Goal: Obtain resource: Obtain resource

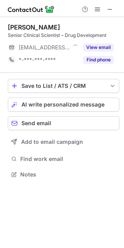
scroll to position [169, 124]
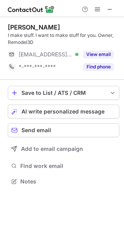
scroll to position [176, 124]
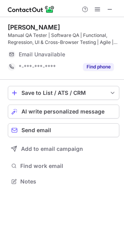
scroll to position [176, 124]
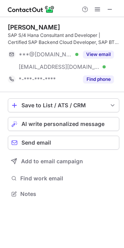
scroll to position [189, 124]
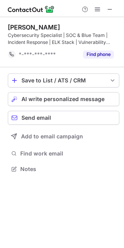
scroll to position [164, 124]
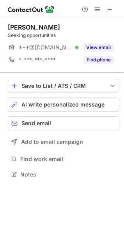
scroll to position [169, 124]
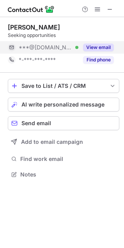
click at [101, 45] on button "View email" at bounding box center [98, 48] width 31 height 8
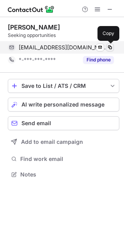
click at [111, 46] on span at bounding box center [110, 47] width 6 height 6
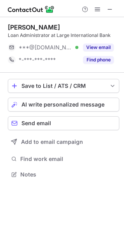
scroll to position [169, 124]
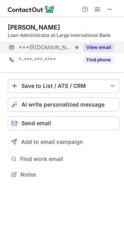
click at [90, 47] on button "View email" at bounding box center [98, 48] width 31 height 8
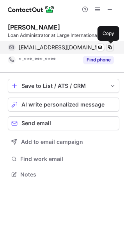
click at [110, 46] on span at bounding box center [110, 47] width 6 height 6
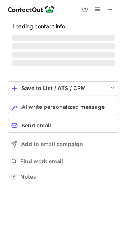
scroll to position [169, 124]
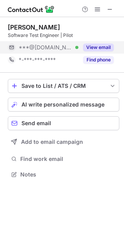
click at [93, 51] on button "View email" at bounding box center [98, 48] width 31 height 8
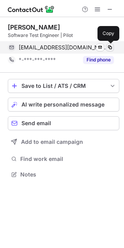
click at [109, 49] on span at bounding box center [110, 47] width 6 height 6
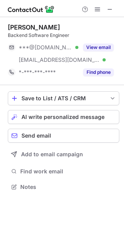
scroll to position [182, 124]
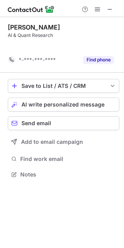
scroll to position [157, 124]
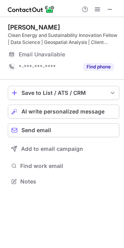
scroll to position [176, 124]
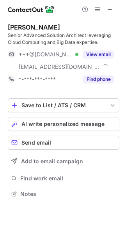
scroll to position [189, 124]
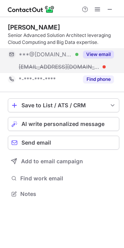
click at [91, 55] on button "View email" at bounding box center [98, 55] width 31 height 8
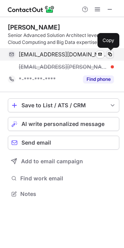
click at [110, 55] on span at bounding box center [110, 54] width 6 height 6
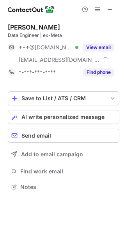
scroll to position [182, 124]
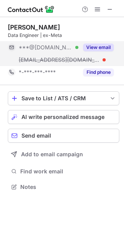
click at [103, 49] on button "View email" at bounding box center [98, 48] width 31 height 8
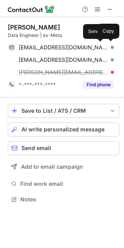
scroll to position [194, 124]
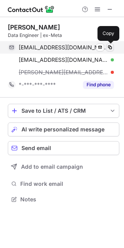
click at [108, 49] on span at bounding box center [110, 47] width 6 height 6
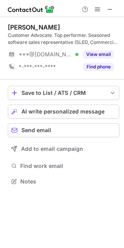
scroll to position [176, 124]
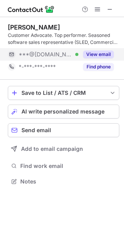
click at [99, 54] on button "View email" at bounding box center [98, 55] width 31 height 8
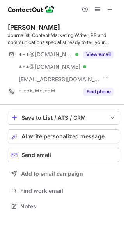
scroll to position [201, 124]
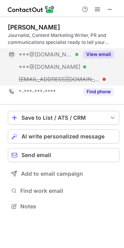
click at [99, 51] on button "View email" at bounding box center [98, 55] width 31 height 8
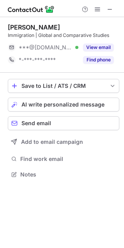
scroll to position [169, 124]
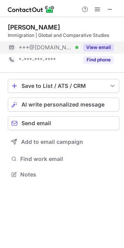
click at [93, 48] on button "View email" at bounding box center [98, 48] width 31 height 8
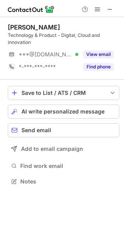
scroll to position [176, 124]
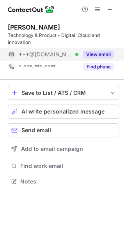
click at [95, 57] on button "View email" at bounding box center [98, 55] width 31 height 8
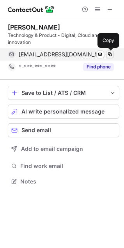
click at [107, 56] on span at bounding box center [110, 54] width 6 height 6
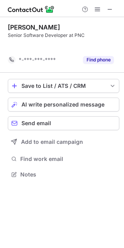
scroll to position [157, 124]
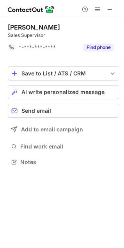
scroll to position [157, 124]
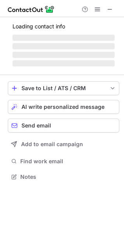
scroll to position [189, 124]
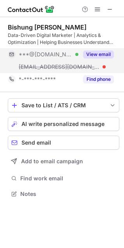
click at [97, 54] on button "View email" at bounding box center [98, 55] width 31 height 8
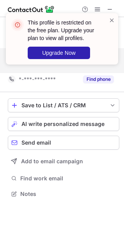
scroll to position [176, 124]
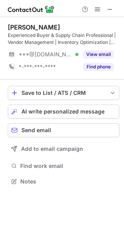
scroll to position [176, 124]
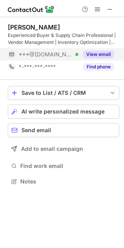
click at [106, 56] on button "View email" at bounding box center [98, 55] width 31 height 8
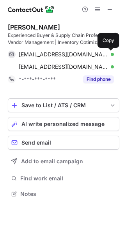
scroll to position [189, 124]
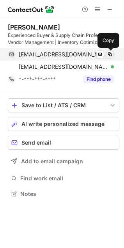
click at [108, 56] on span at bounding box center [110, 54] width 6 height 6
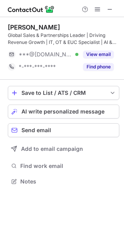
scroll to position [176, 124]
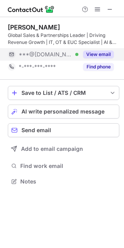
click at [98, 56] on button "View email" at bounding box center [98, 55] width 31 height 8
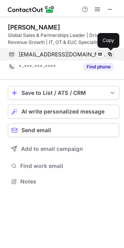
click at [109, 56] on span at bounding box center [110, 54] width 6 height 6
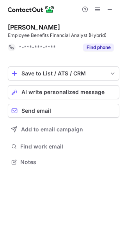
scroll to position [157, 124]
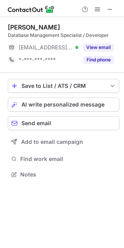
scroll to position [169, 124]
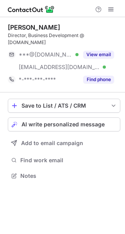
scroll to position [163, 125]
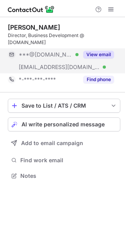
click at [96, 51] on button "View email" at bounding box center [98, 55] width 31 height 8
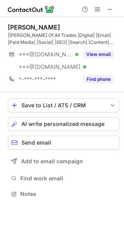
scroll to position [189, 124]
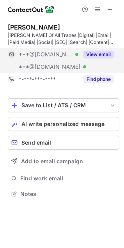
click at [95, 55] on button "View email" at bounding box center [98, 55] width 31 height 8
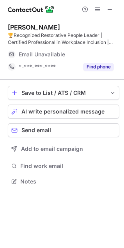
scroll to position [176, 124]
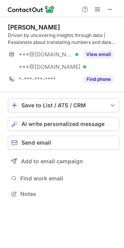
scroll to position [189, 124]
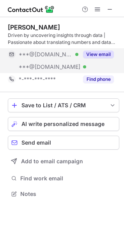
click at [98, 55] on button "View email" at bounding box center [98, 55] width 31 height 8
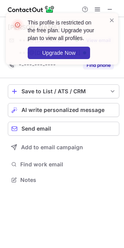
scroll to position [175, 124]
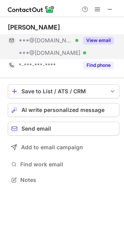
click at [94, 41] on button "View email" at bounding box center [98, 41] width 31 height 8
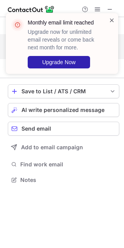
click at [113, 19] on span at bounding box center [112, 20] width 6 height 8
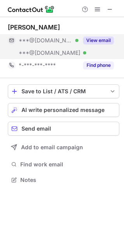
click at [98, 12] on span at bounding box center [97, 9] width 6 height 6
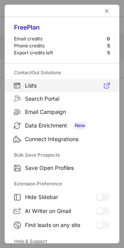
scroll to position [76, 0]
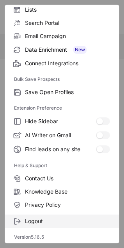
click at [56, 219] on span "Logout" at bounding box center [67, 221] width 85 height 7
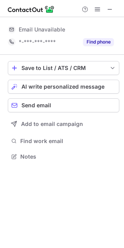
scroll to position [151, 124]
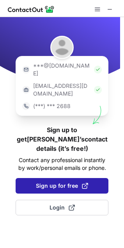
click at [75, 178] on button "Sign up for free" at bounding box center [62, 186] width 93 height 16
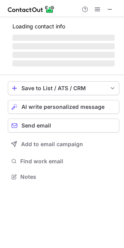
scroll to position [175, 124]
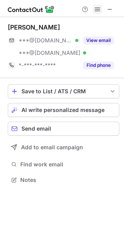
click at [97, 11] on span at bounding box center [97, 9] width 6 height 6
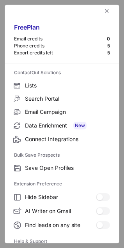
scroll to position [76, 0]
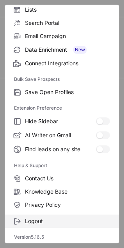
click at [48, 219] on span "Logout" at bounding box center [67, 221] width 85 height 7
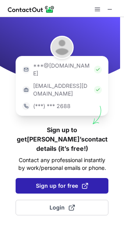
click at [73, 182] on span "Sign up for free" at bounding box center [62, 186] width 52 height 8
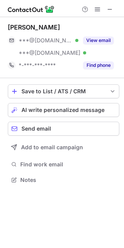
scroll to position [175, 124]
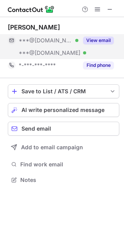
click at [96, 37] on button "View email" at bounding box center [98, 41] width 31 height 8
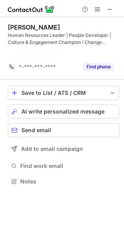
scroll to position [164, 124]
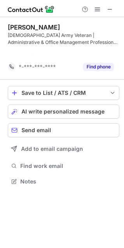
scroll to position [164, 124]
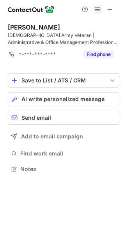
click at [96, 11] on span at bounding box center [97, 9] width 6 height 6
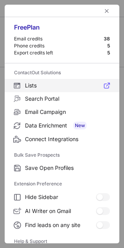
scroll to position [76, 0]
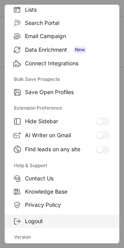
click at [39, 215] on label "Logout" at bounding box center [62, 221] width 114 height 13
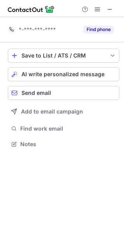
scroll to position [139, 124]
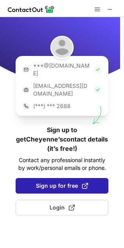
click at [52, 182] on span "Sign up for free" at bounding box center [62, 186] width 52 height 8
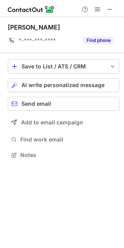
scroll to position [150, 124]
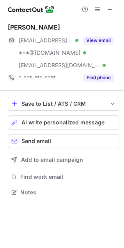
scroll to position [187, 124]
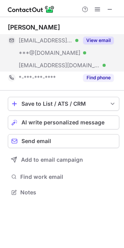
click at [98, 39] on button "View email" at bounding box center [98, 41] width 31 height 8
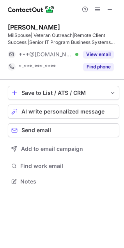
scroll to position [176, 124]
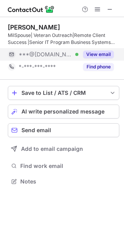
click at [94, 53] on button "View email" at bounding box center [98, 55] width 31 height 8
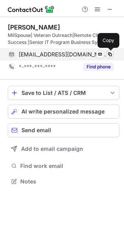
click at [109, 51] on span at bounding box center [110, 54] width 6 height 6
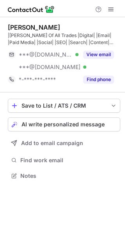
scroll to position [170, 125]
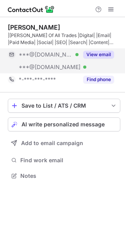
click at [100, 52] on button "View email" at bounding box center [98, 55] width 31 height 8
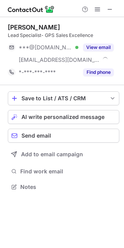
scroll to position [182, 124]
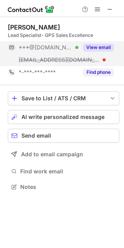
click at [104, 48] on button "View email" at bounding box center [98, 48] width 31 height 8
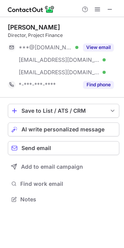
scroll to position [194, 124]
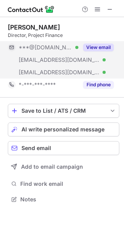
click at [104, 45] on button "View email" at bounding box center [98, 48] width 31 height 8
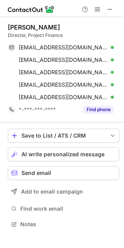
scroll to position [219, 124]
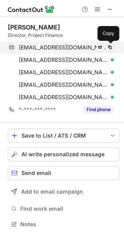
click at [109, 47] on span at bounding box center [110, 47] width 6 height 6
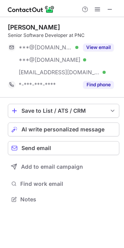
scroll to position [194, 124]
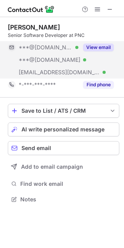
click at [97, 43] on div "View email" at bounding box center [95, 47] width 35 height 12
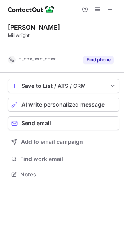
scroll to position [157, 124]
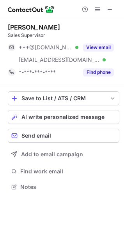
scroll to position [182, 124]
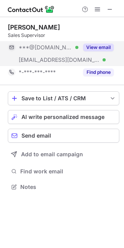
click at [91, 45] on button "View email" at bounding box center [98, 48] width 31 height 8
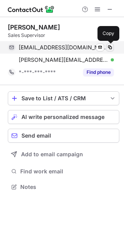
click at [109, 46] on span at bounding box center [110, 47] width 6 height 6
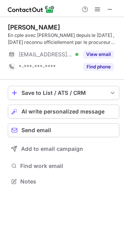
scroll to position [176, 124]
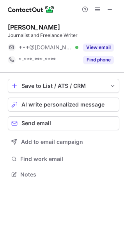
scroll to position [169, 124]
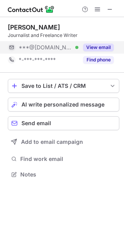
click at [93, 46] on button "View email" at bounding box center [98, 48] width 31 height 8
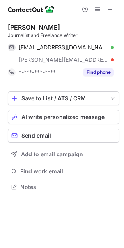
scroll to position [182, 124]
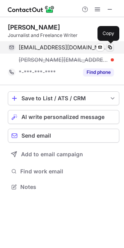
click at [109, 50] on span at bounding box center [110, 47] width 6 height 6
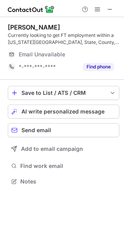
scroll to position [176, 124]
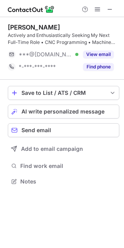
scroll to position [176, 124]
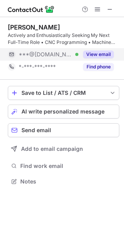
click at [99, 51] on button "View email" at bounding box center [98, 55] width 31 height 8
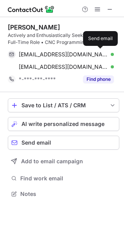
scroll to position [189, 124]
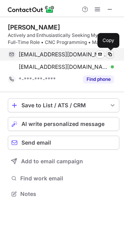
click at [111, 56] on span at bounding box center [110, 54] width 6 height 6
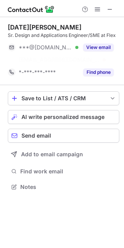
scroll to position [169, 124]
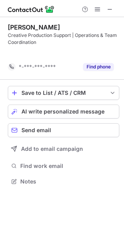
scroll to position [164, 124]
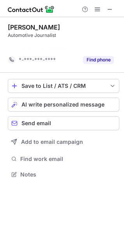
scroll to position [157, 124]
